Goal: Task Accomplishment & Management: Use online tool/utility

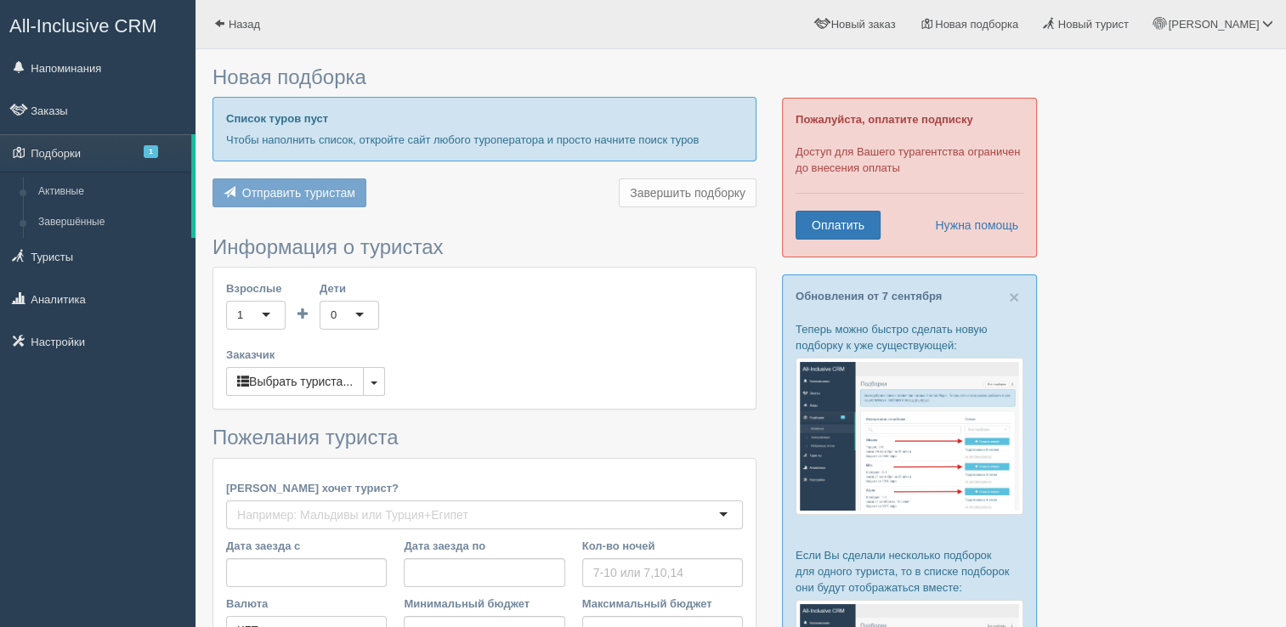
type input "8"
type input "805800"
type input "805900"
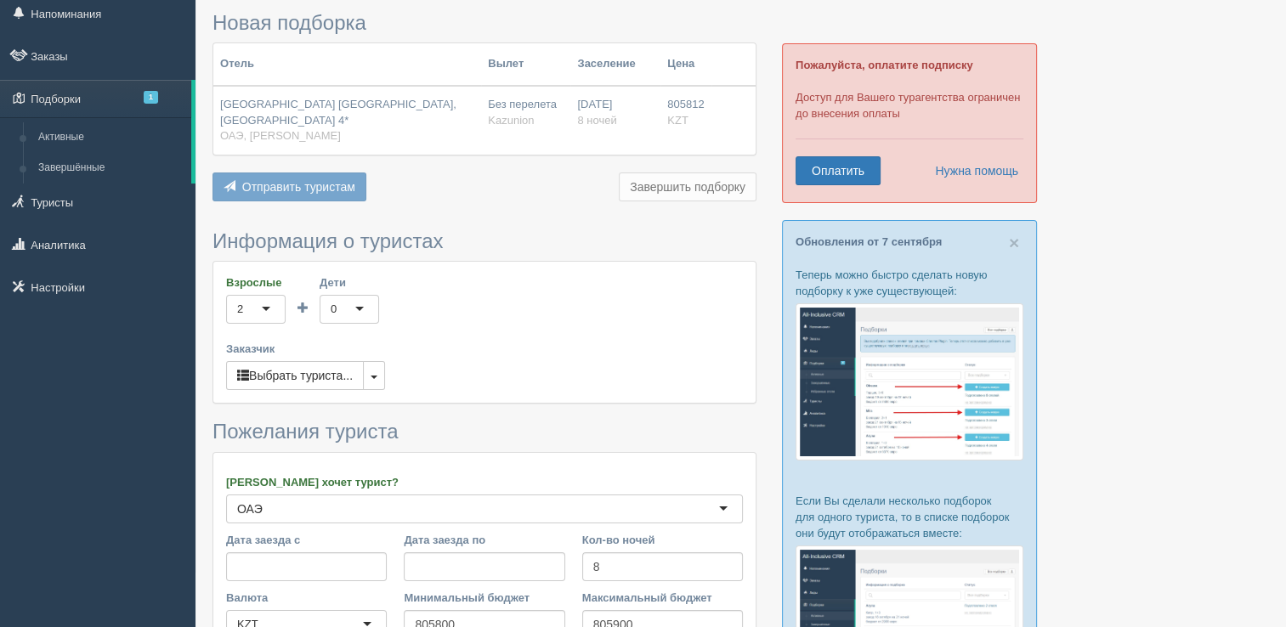
scroll to position [85, 0]
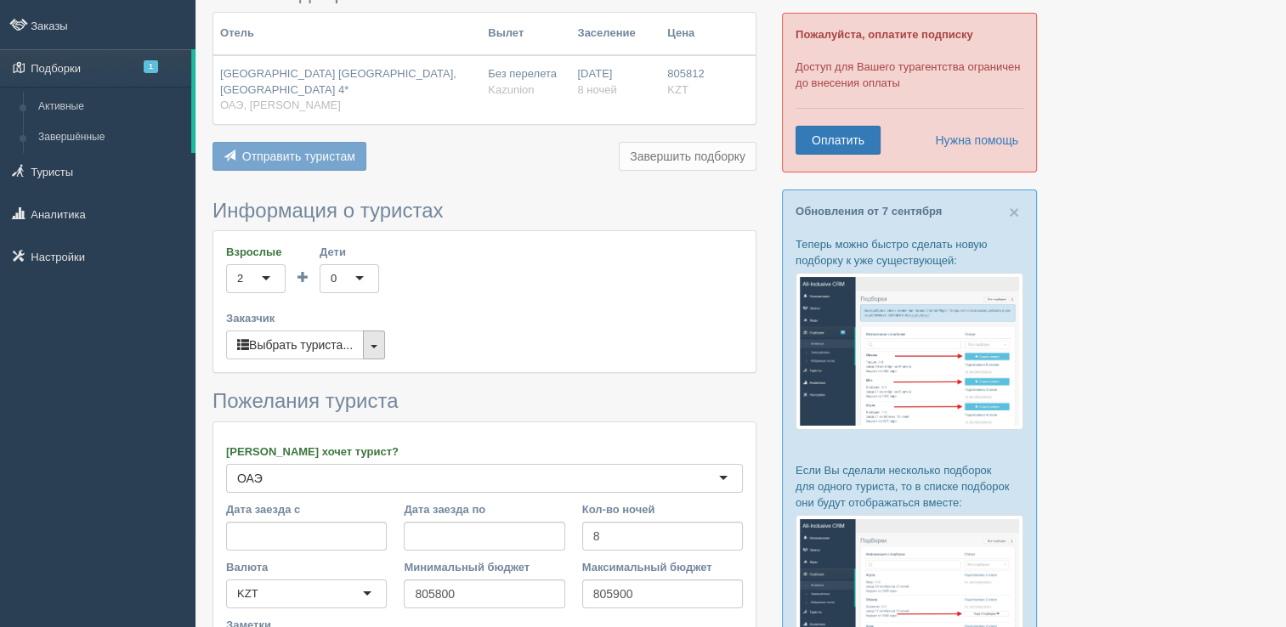
click at [372, 337] on button "button" at bounding box center [374, 345] width 22 height 29
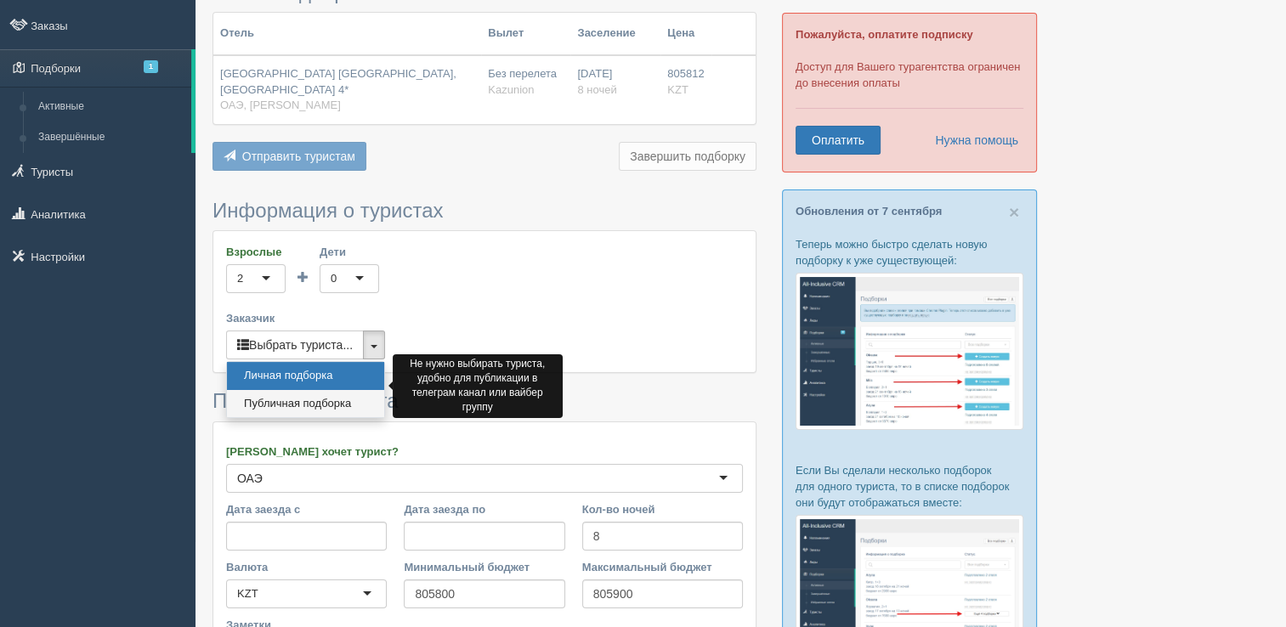
click at [317, 390] on link "Публичная подборка" at bounding box center [305, 404] width 157 height 28
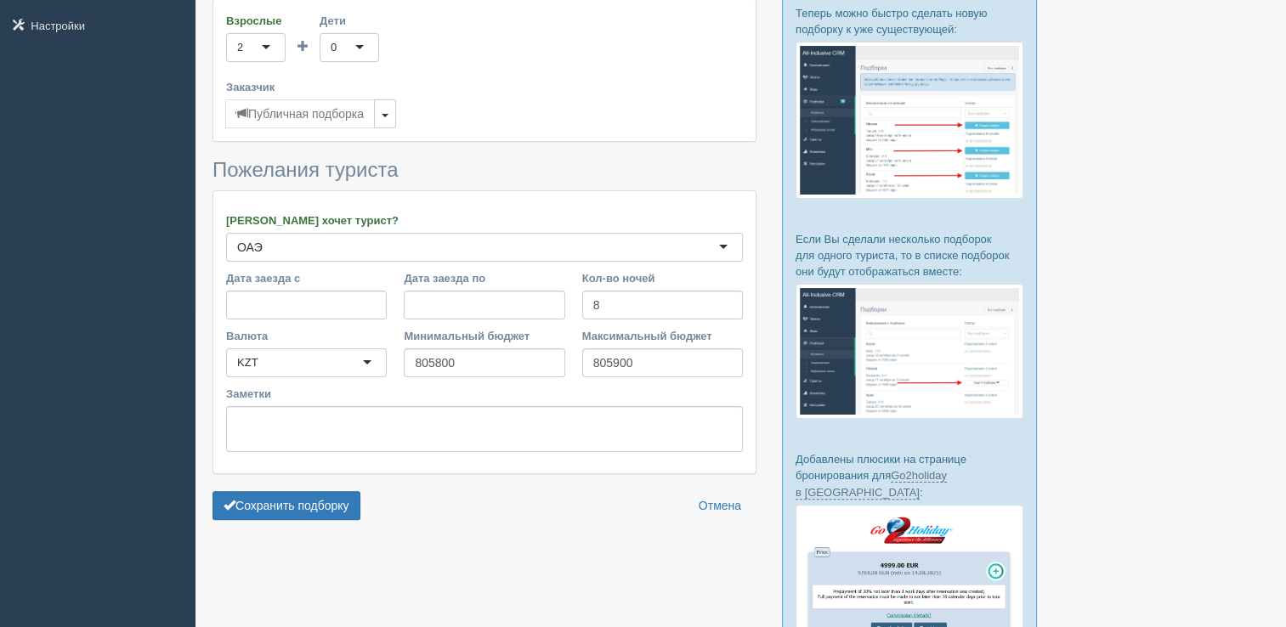
scroll to position [340, 0]
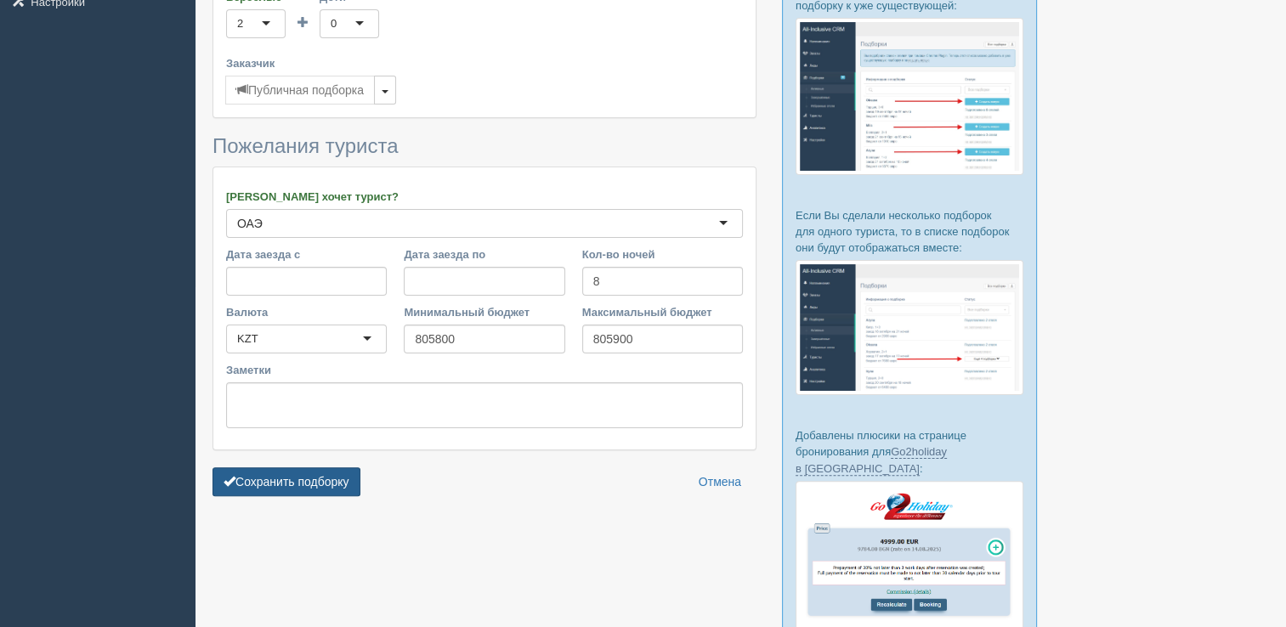
click at [332, 467] on button "Сохранить подборку" at bounding box center [286, 481] width 148 height 29
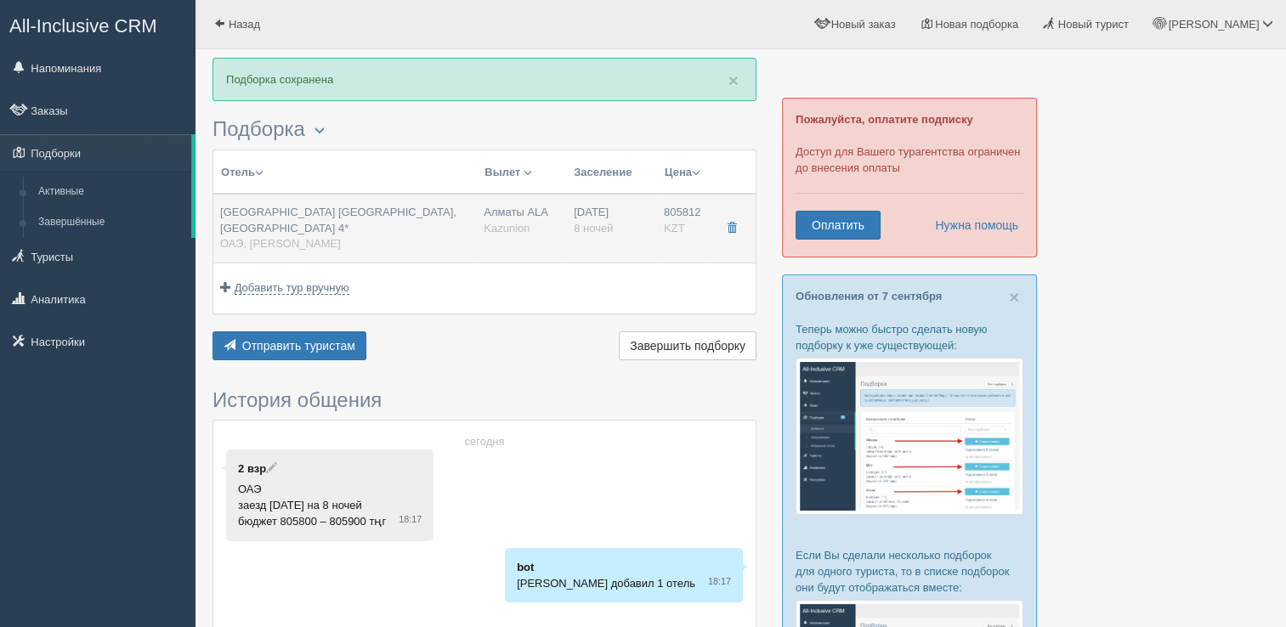
click at [411, 218] on div "[GEOGRAPHIC_DATA] [GEOGRAPHIC_DATA], [GEOGRAPHIC_DATA] 4* ОАЭ, Рас Аль Хайма" at bounding box center [345, 229] width 250 height 48
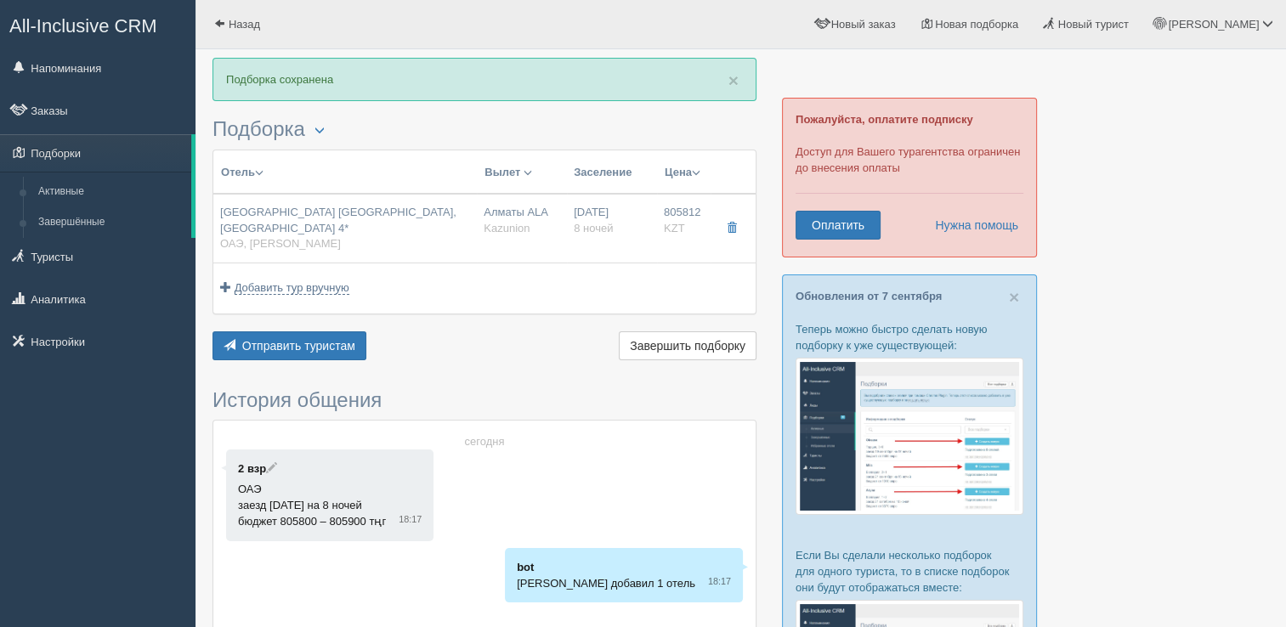
type input "[GEOGRAPHIC_DATA] [GEOGRAPHIC_DATA], [GEOGRAPHIC_DATA] 4*"
type input "ОАЭ"
type input "[PERSON_NAME]"
type input "805812.00"
type input "Алматы ALA"
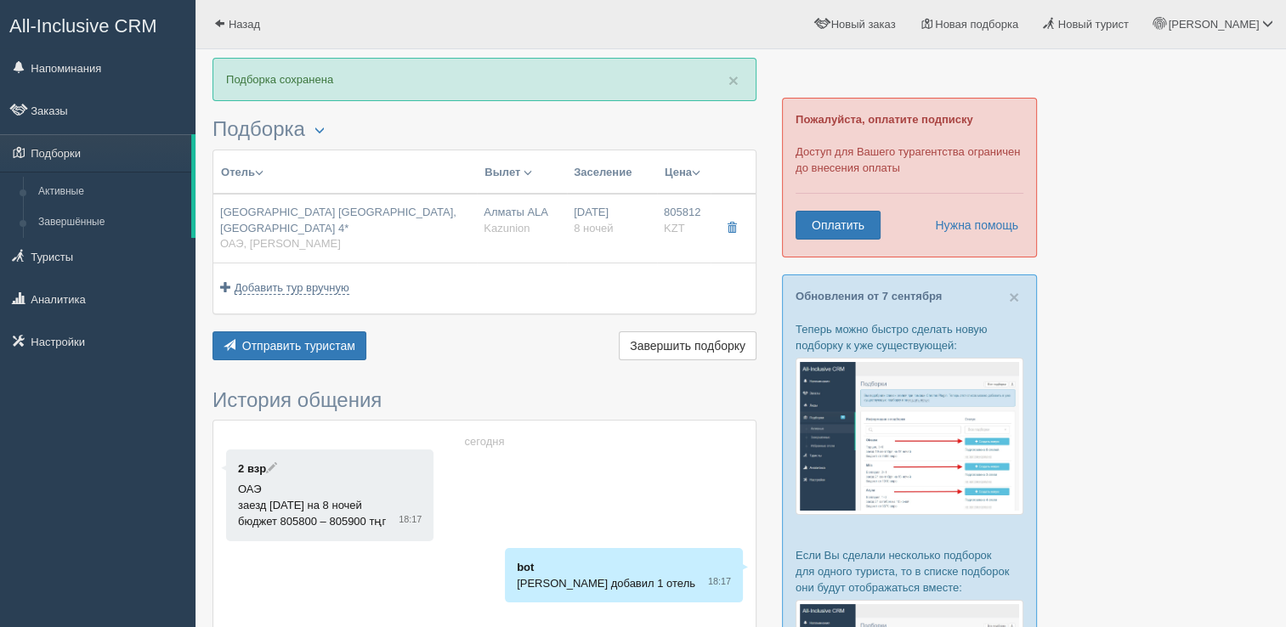
type input "Дубай DXB"
type input "03:45"
type input "07:25"
type input "Flydubai"
type input "21:35"
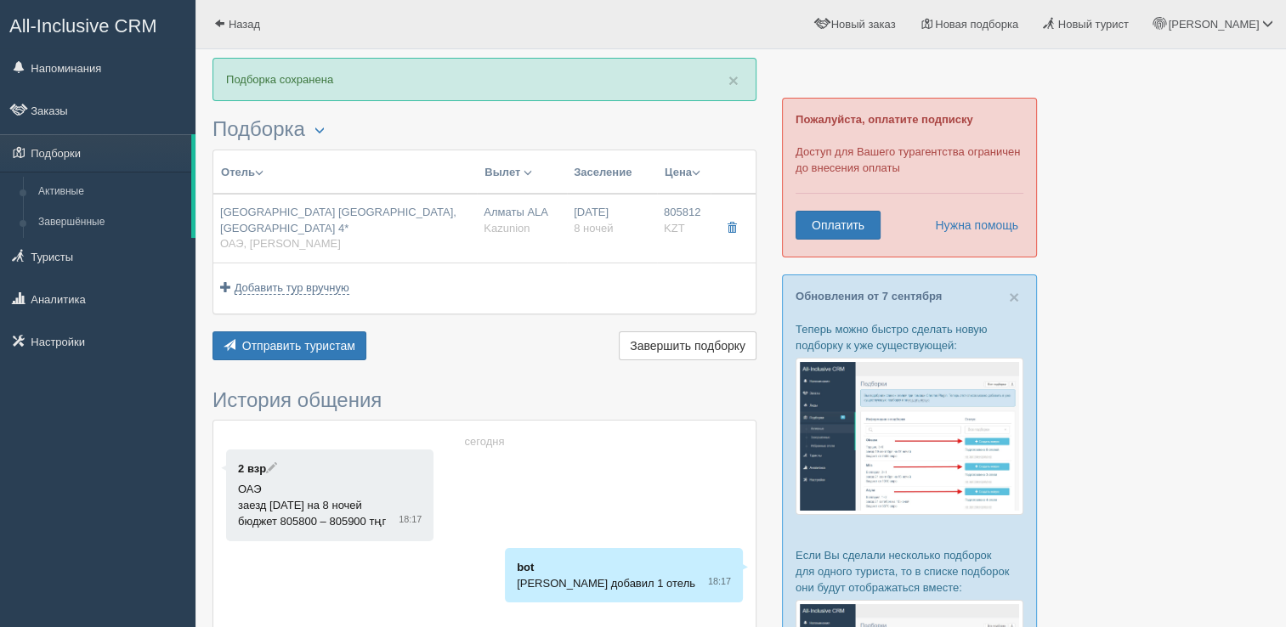
type input "02:45"
type input "8"
type input "Standard Room with Balcony"
type input "AL"
type input "Kazunion"
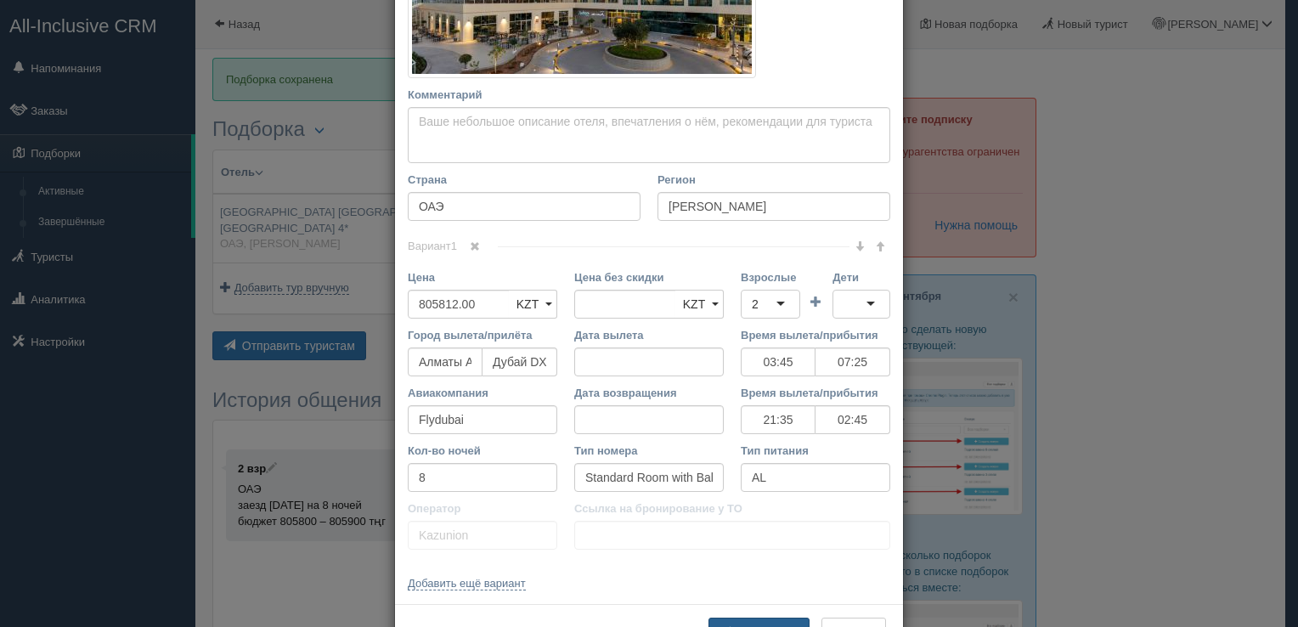
scroll to position [478, 0]
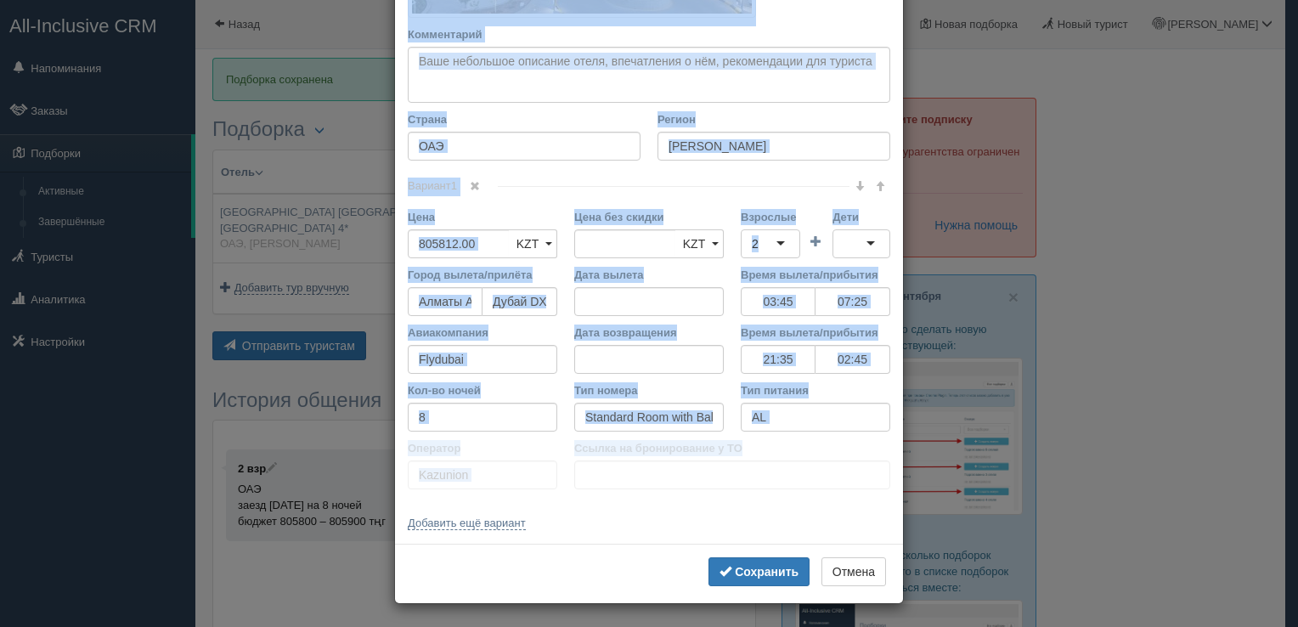
drag, startPoint x: 395, startPoint y: 89, endPoint x: 1088, endPoint y: 469, distance: 789.8
click at [1088, 469] on div "× Редактировать тур Название отеля [GEOGRAPHIC_DATA] [GEOGRAPHIC_DATA], [GEOGRA…" at bounding box center [649, 313] width 1298 height 627
copy div "Loremips dolor Sitame co adipi eli seddoei Temp incid (utlabo et dolorema) Al e…"
